Goal: Navigation & Orientation: Find specific page/section

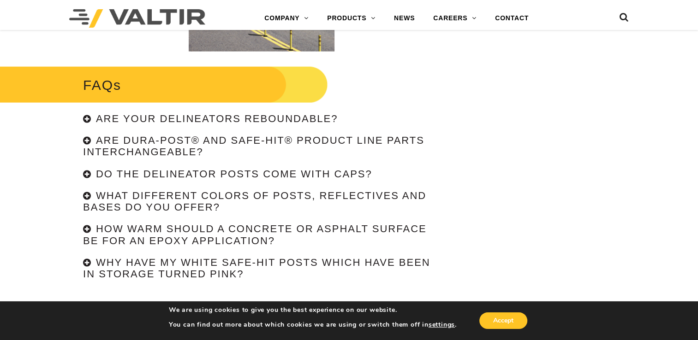
scroll to position [2029, 0]
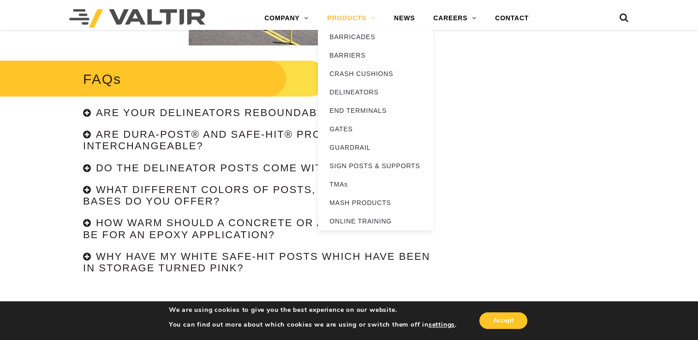
click at [354, 17] on link "PRODUCTS" at bounding box center [351, 18] width 67 height 18
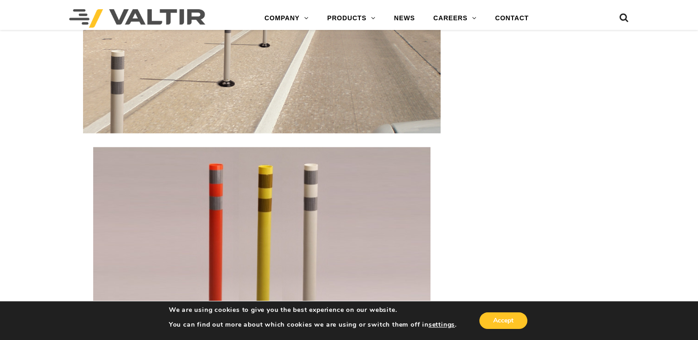
scroll to position [1068, 0]
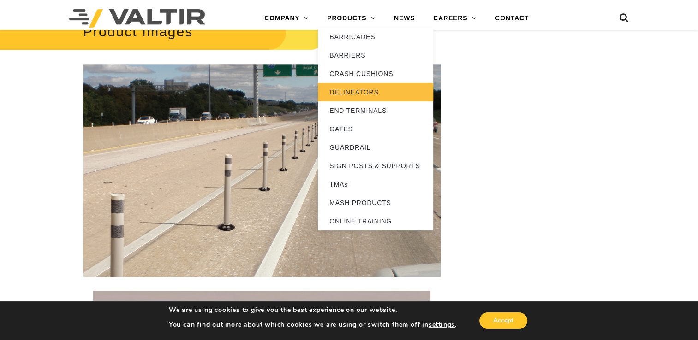
click at [347, 91] on link "DELINEATORS" at bounding box center [375, 92] width 115 height 18
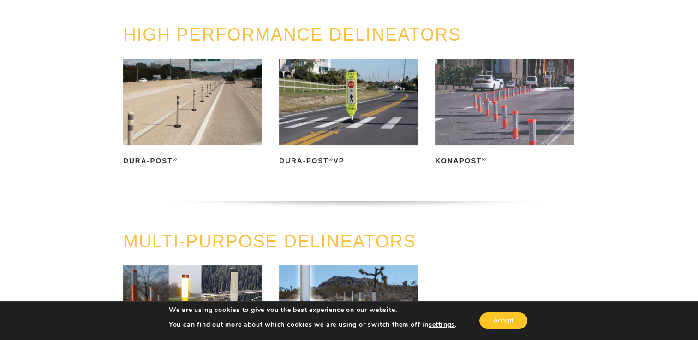
scroll to position [92, 0]
click at [192, 103] on img at bounding box center [192, 102] width 139 height 87
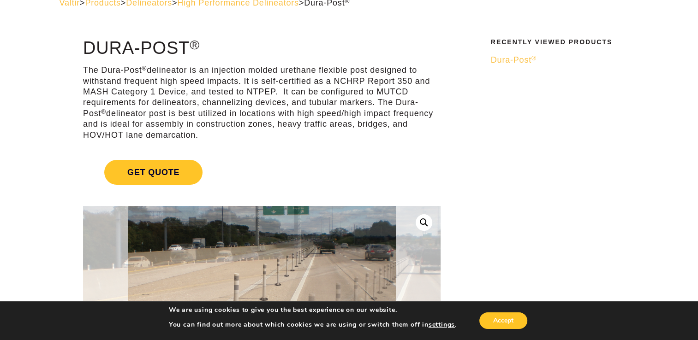
scroll to position [46, 0]
